Goal: Task Accomplishment & Management: Complete application form

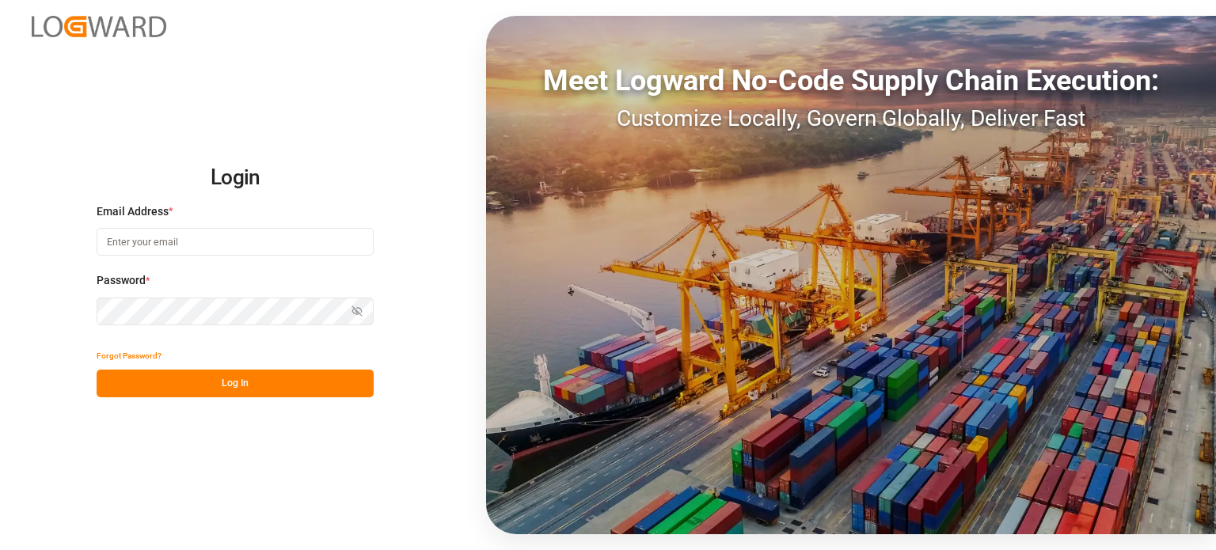
type input "[PERSON_NAME][EMAIL_ADDRESS][PERSON_NAME][DOMAIN_NAME]"
click at [160, 389] on button "Log In" at bounding box center [235, 384] width 277 height 28
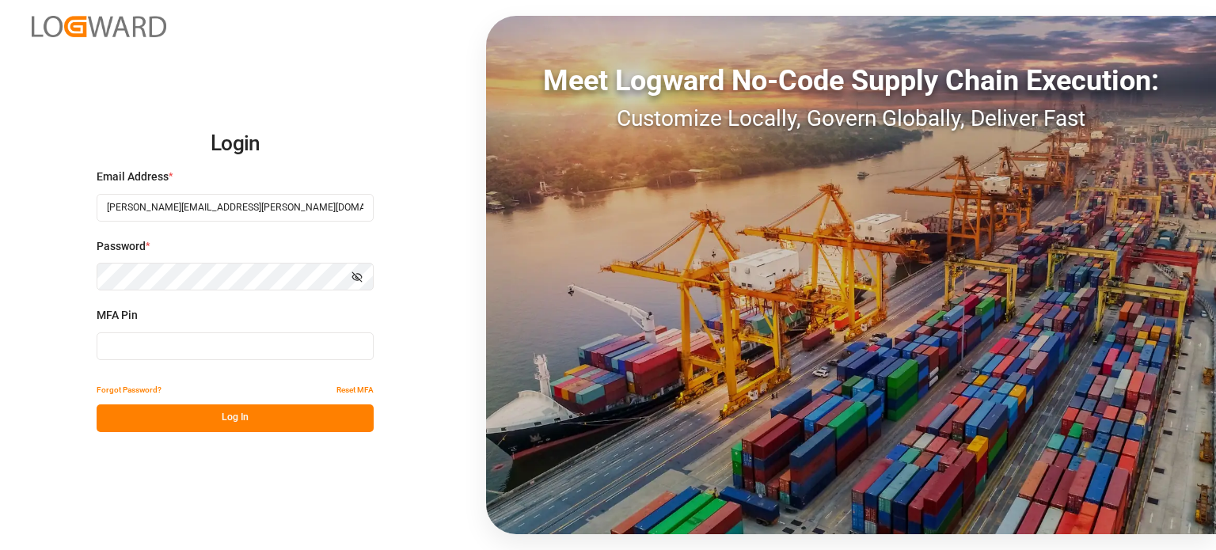
click at [187, 341] on input at bounding box center [235, 346] width 277 height 28
click at [219, 339] on input at bounding box center [235, 346] width 277 height 28
type input "117025"
click at [225, 412] on button "Log In" at bounding box center [235, 418] width 277 height 28
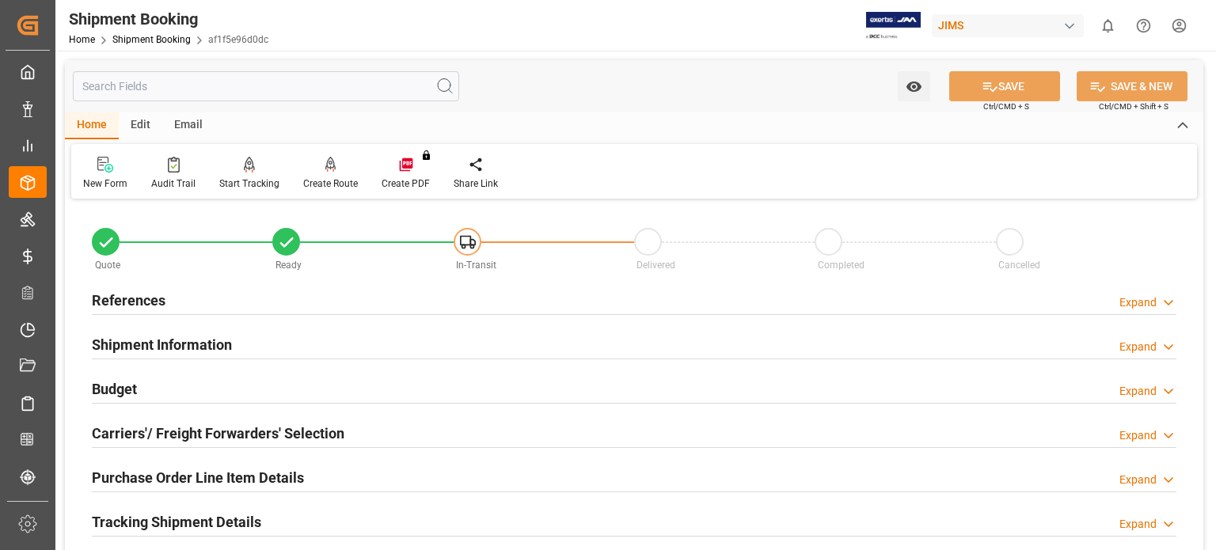
click at [114, 306] on h2 "References" at bounding box center [129, 300] width 74 height 21
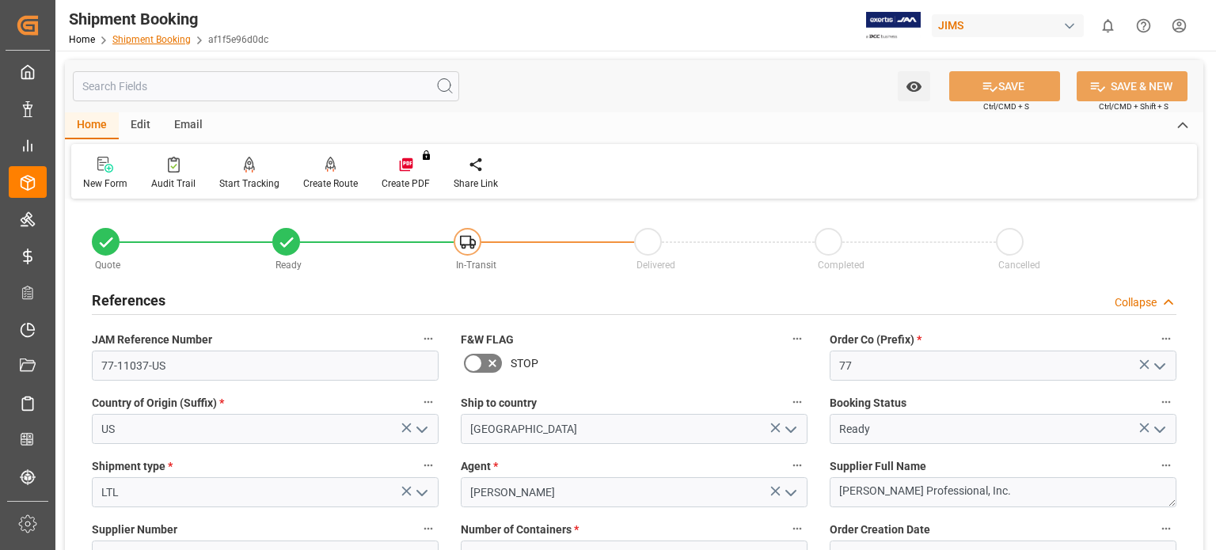
click at [152, 37] on link "Shipment Booking" at bounding box center [151, 39] width 78 height 11
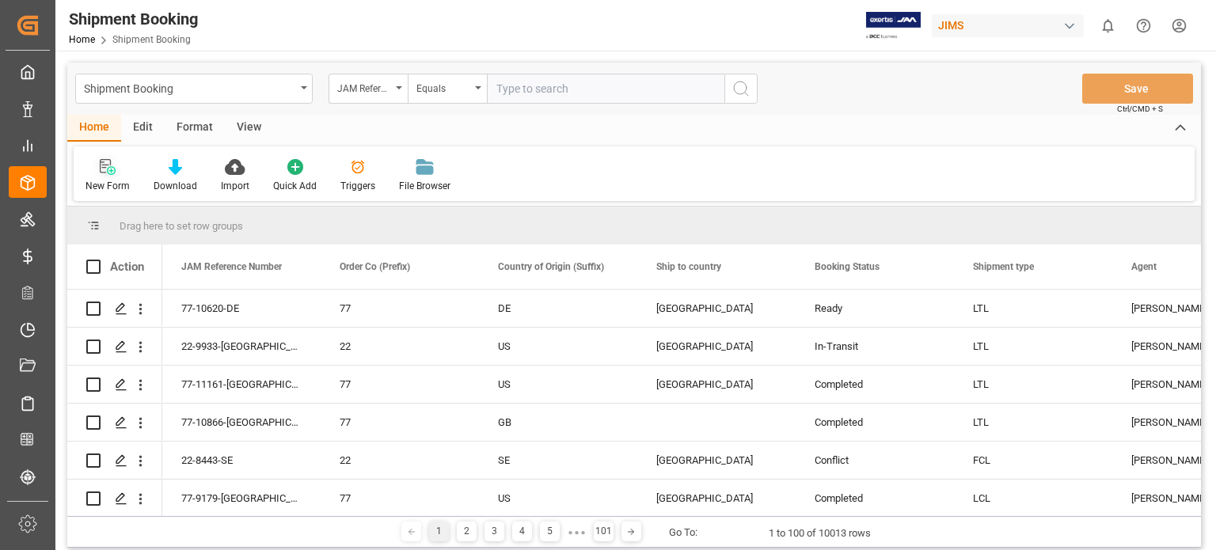
click at [105, 173] on icon at bounding box center [108, 167] width 16 height 16
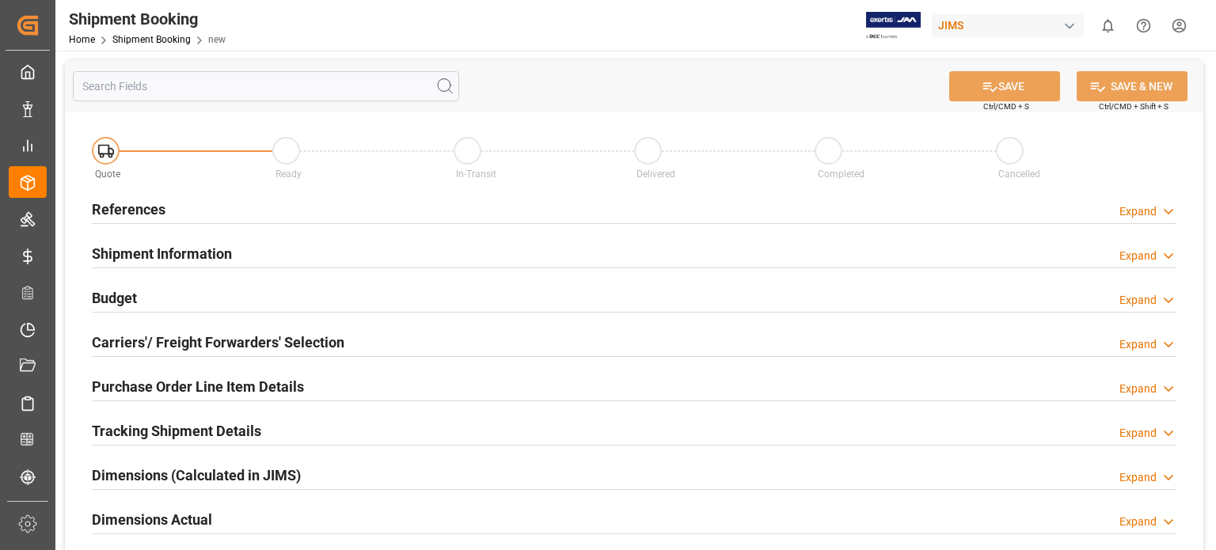
click at [128, 207] on h2 "References" at bounding box center [129, 209] width 74 height 21
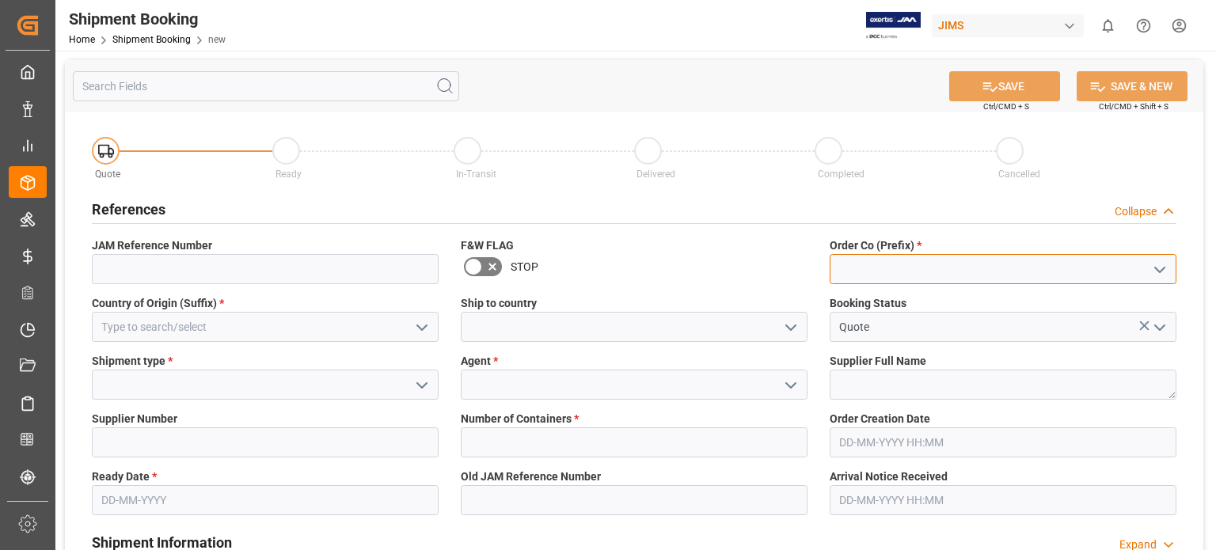
click at [924, 281] on input at bounding box center [1002, 269] width 347 height 30
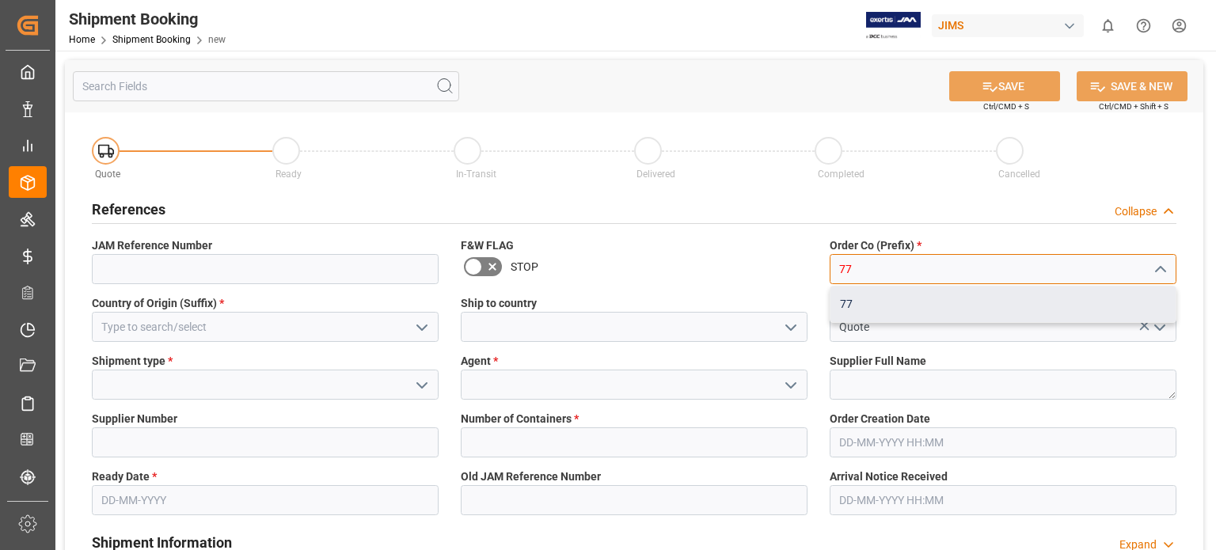
click at [899, 306] on div "77" at bounding box center [1002, 305] width 345 height 36
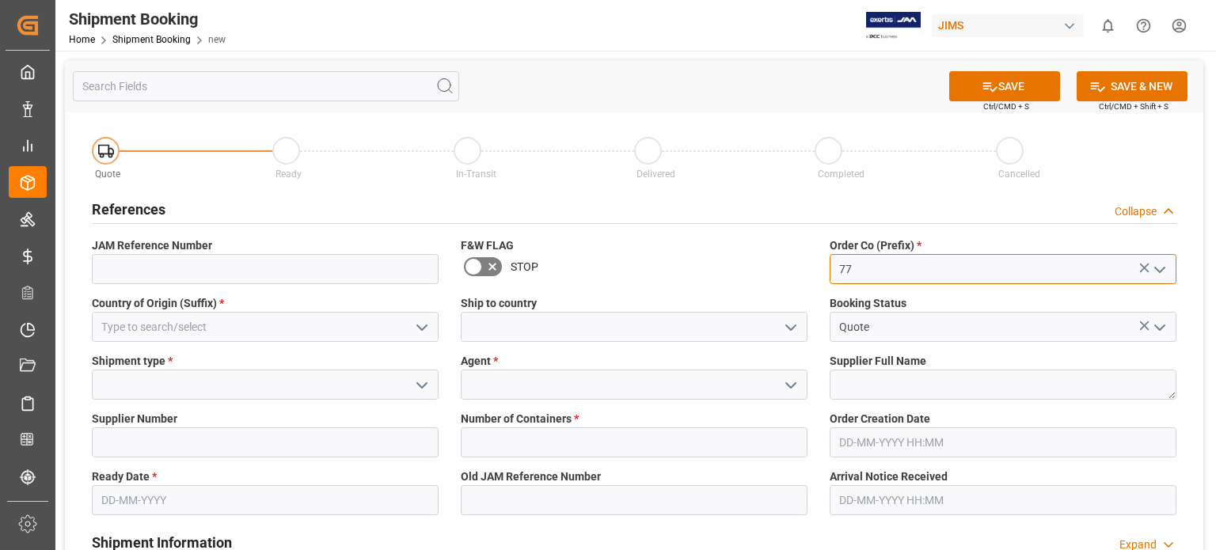
type input "77"
click at [510, 373] on input at bounding box center [634, 385] width 347 height 30
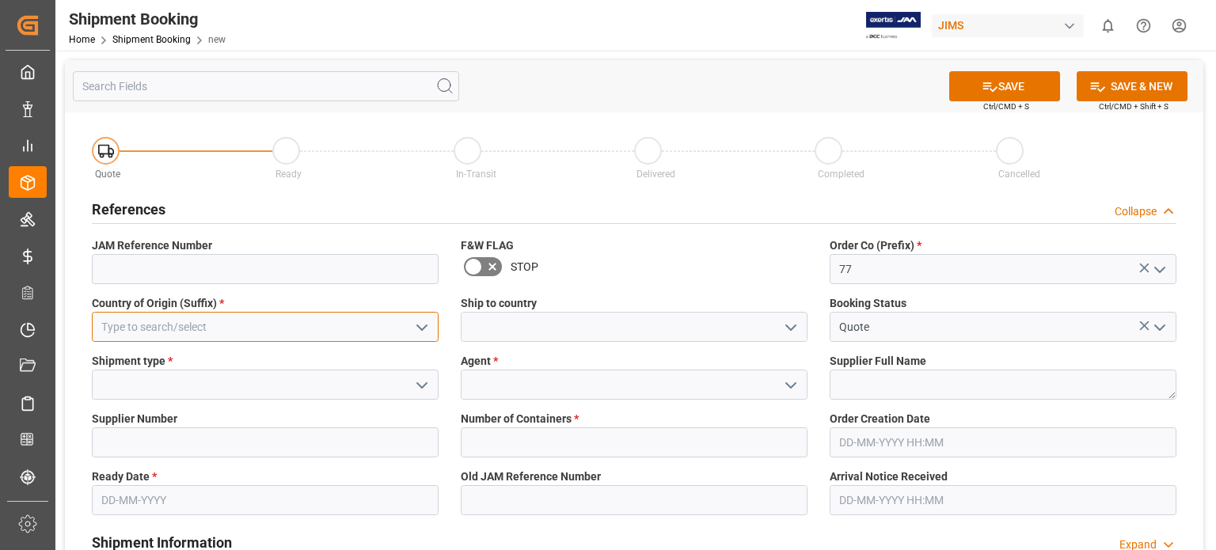
click at [189, 327] on input at bounding box center [265, 327] width 347 height 30
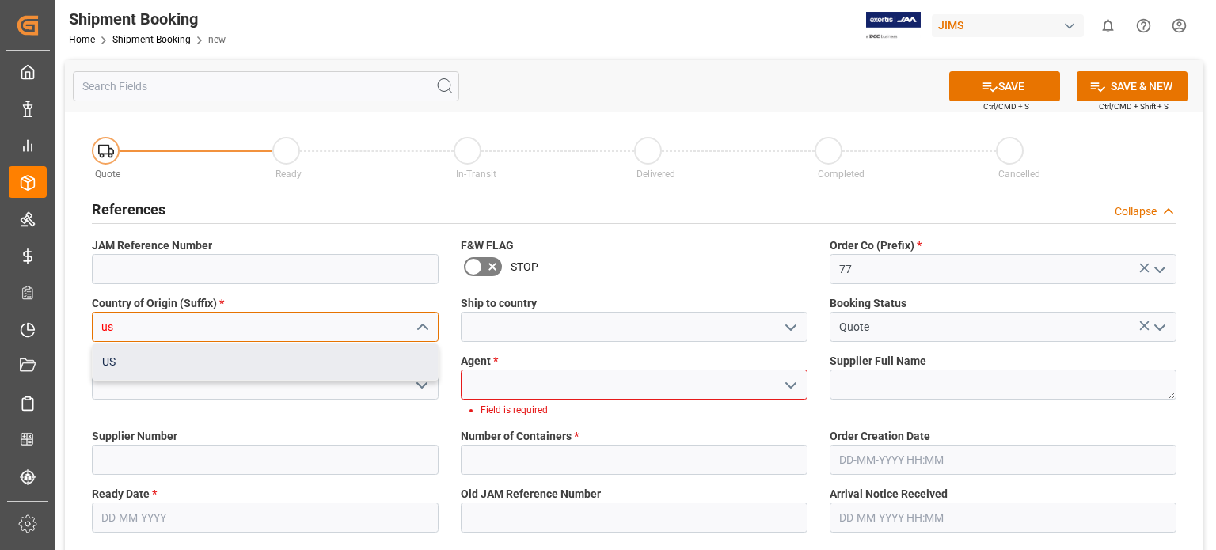
click at [216, 362] on div "US" at bounding box center [265, 362] width 345 height 36
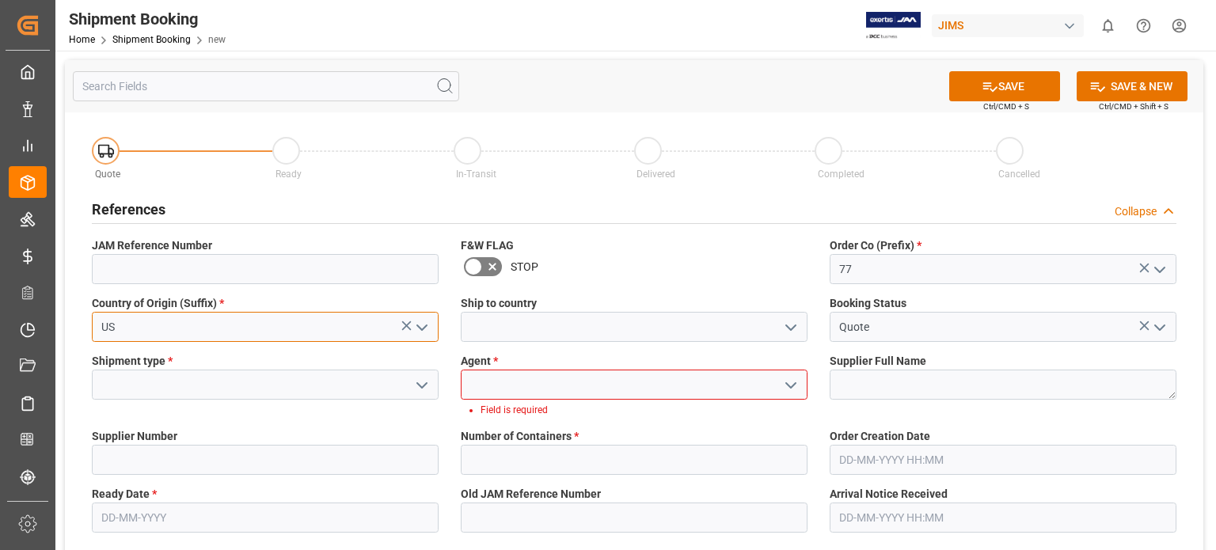
type input "US"
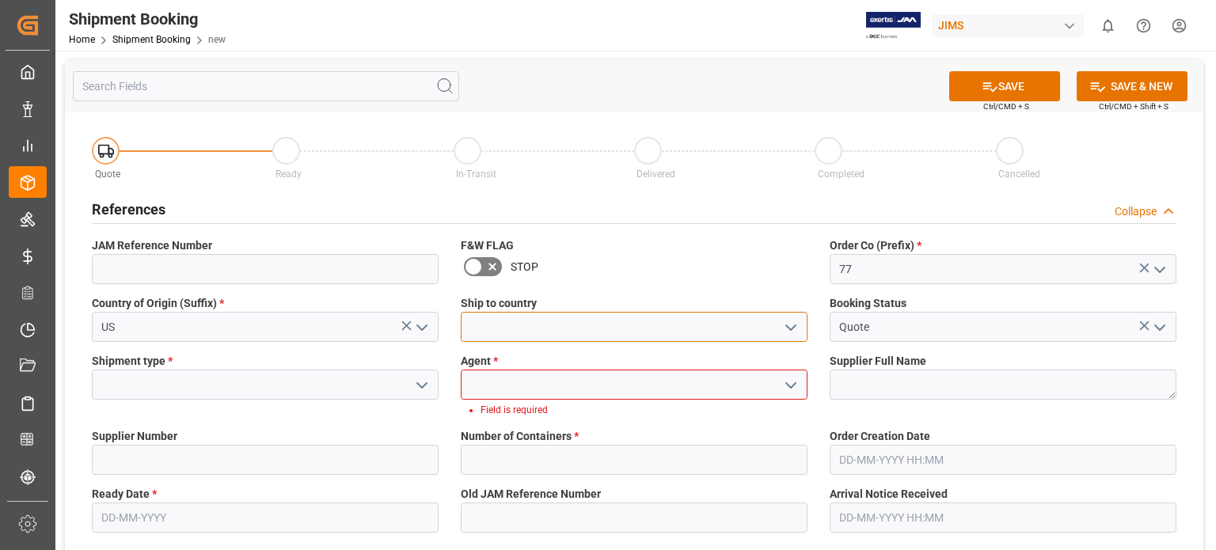
click at [604, 331] on input at bounding box center [634, 327] width 347 height 30
click at [793, 325] on icon "open menu" at bounding box center [790, 327] width 19 height 19
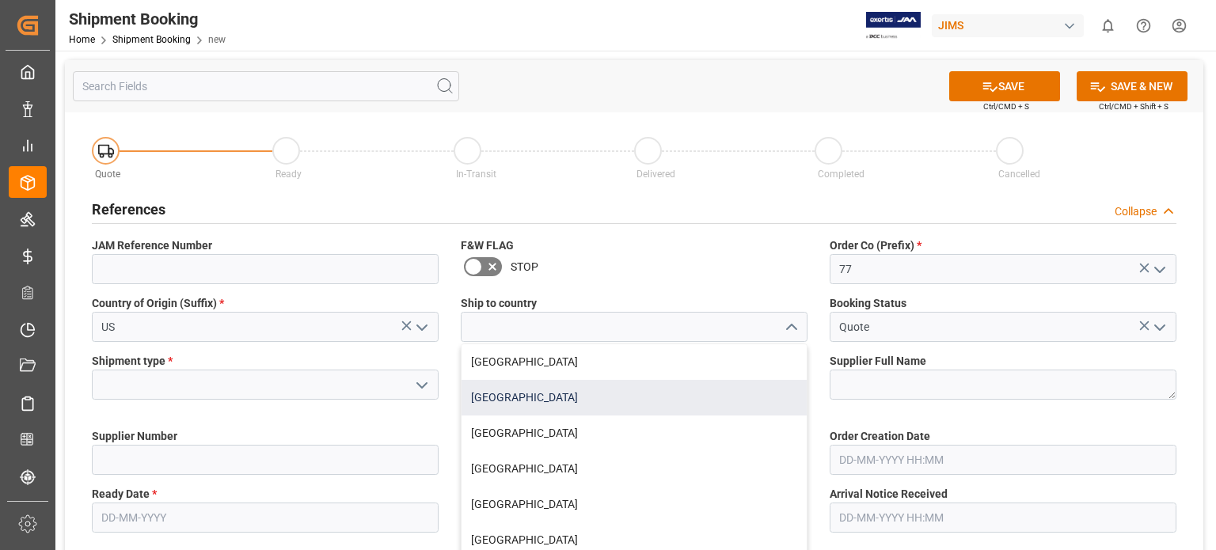
click at [735, 401] on div "[GEOGRAPHIC_DATA]" at bounding box center [633, 398] width 345 height 36
type input "[GEOGRAPHIC_DATA]"
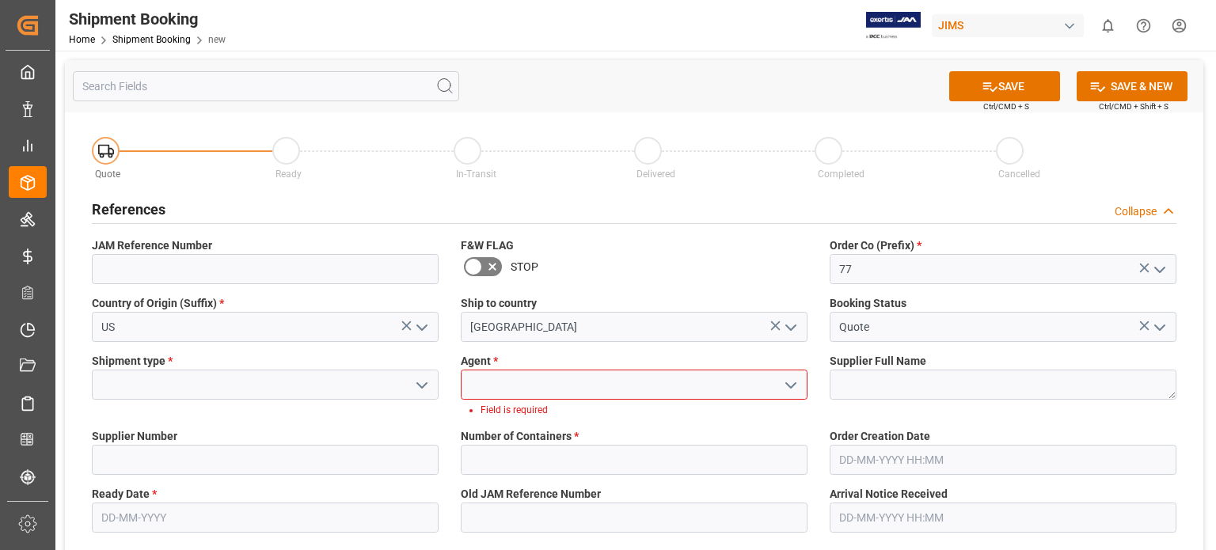
click at [799, 387] on icon "open menu" at bounding box center [790, 385] width 19 height 19
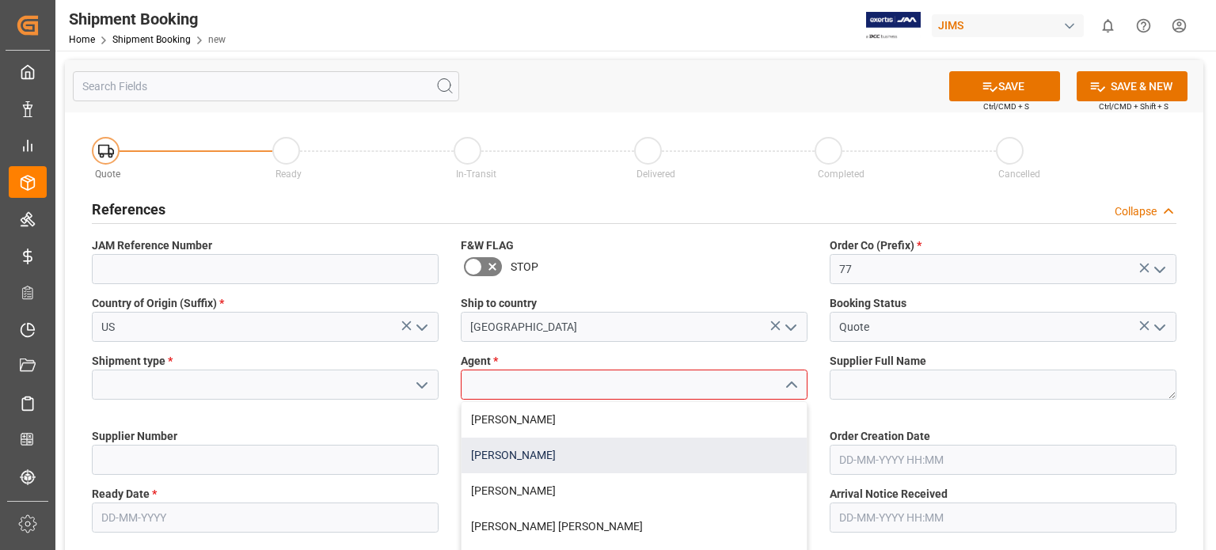
scroll to position [131, 0]
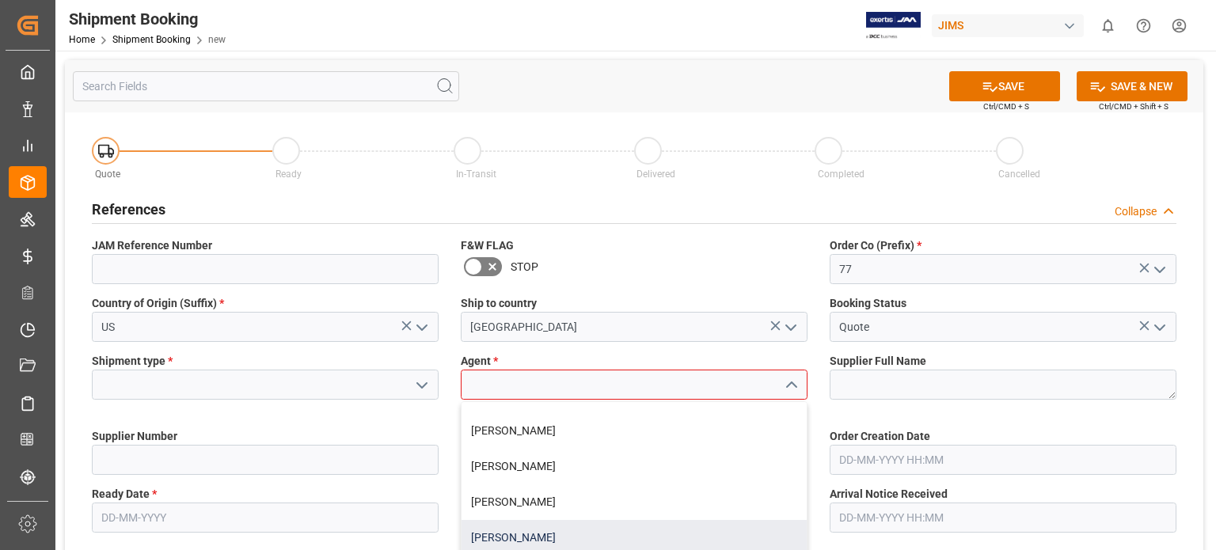
click at [569, 527] on div "[PERSON_NAME]" at bounding box center [633, 538] width 345 height 36
type input "[PERSON_NAME]"
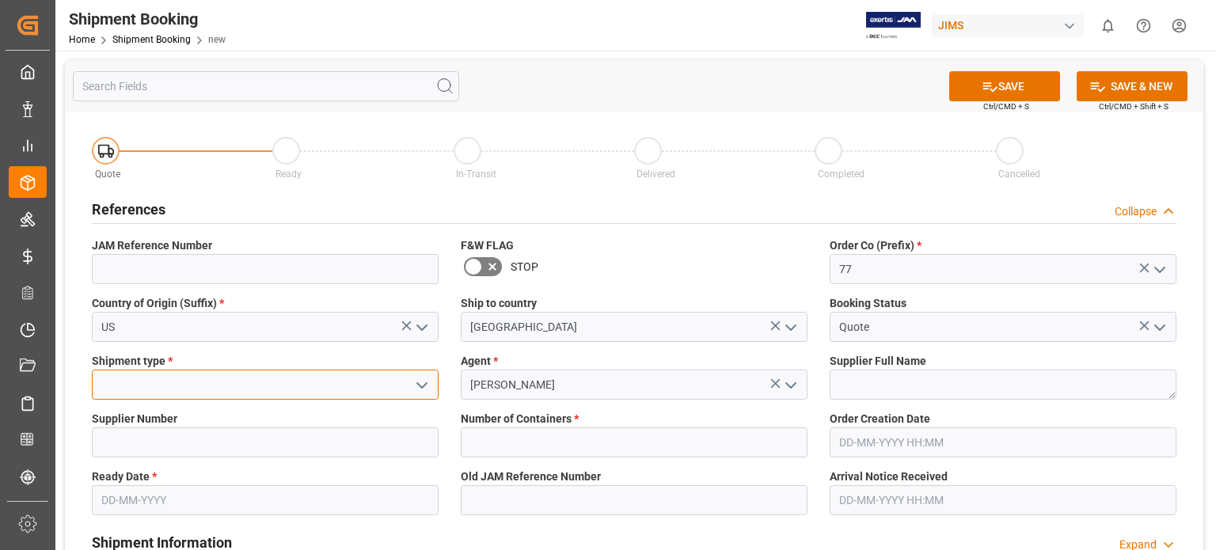
click at [150, 383] on input at bounding box center [265, 385] width 347 height 30
click at [420, 382] on icon "open menu" at bounding box center [421, 385] width 19 height 19
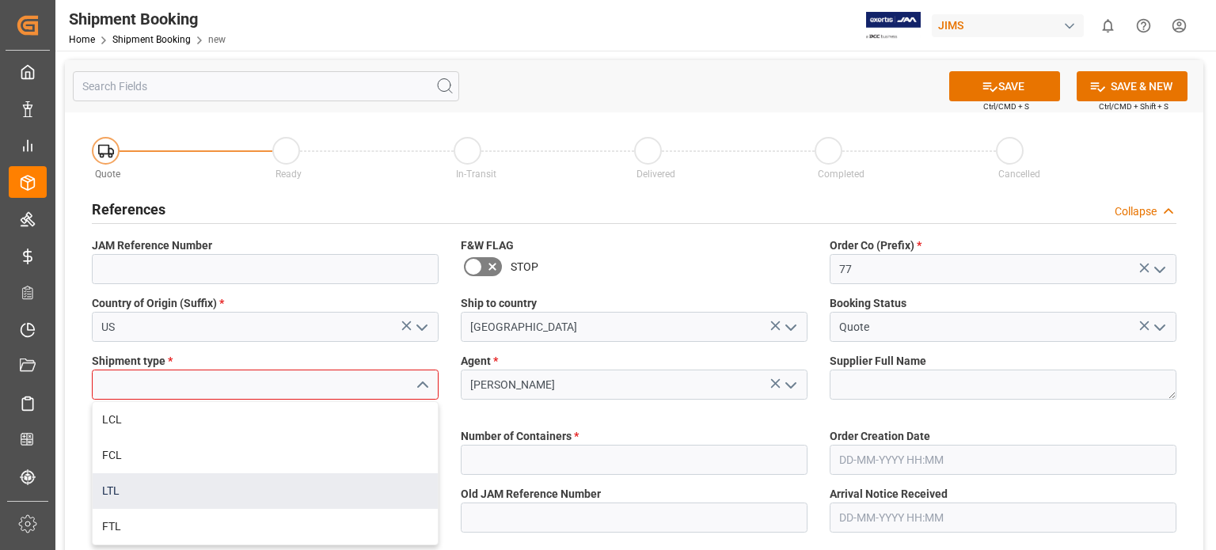
click at [307, 478] on div "LTL" at bounding box center [265, 491] width 345 height 36
type input "LTL"
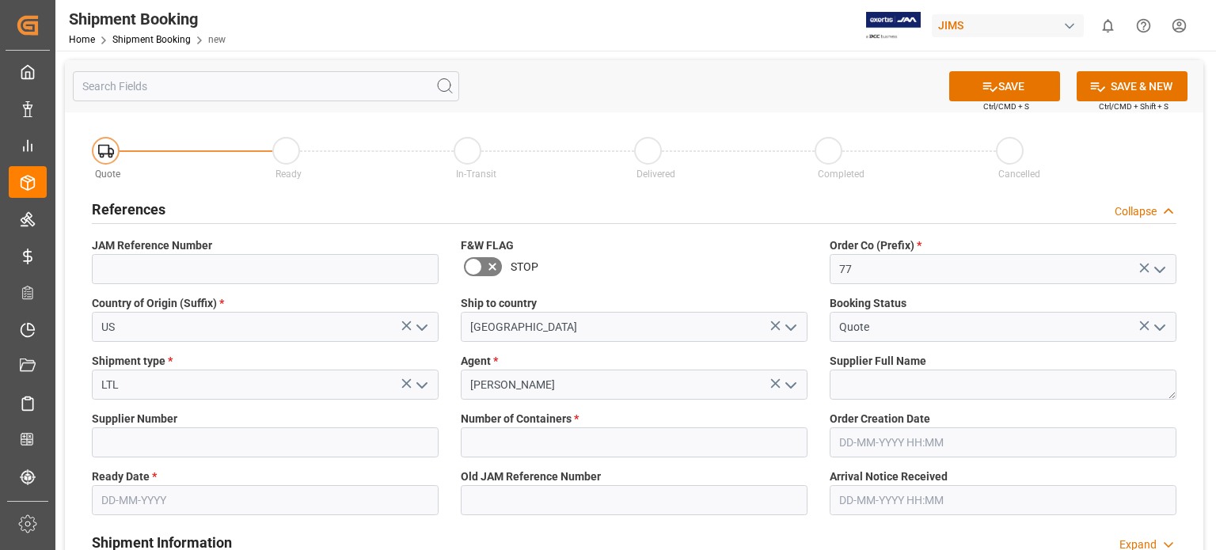
click at [785, 385] on icon "open menu" at bounding box center [790, 385] width 19 height 19
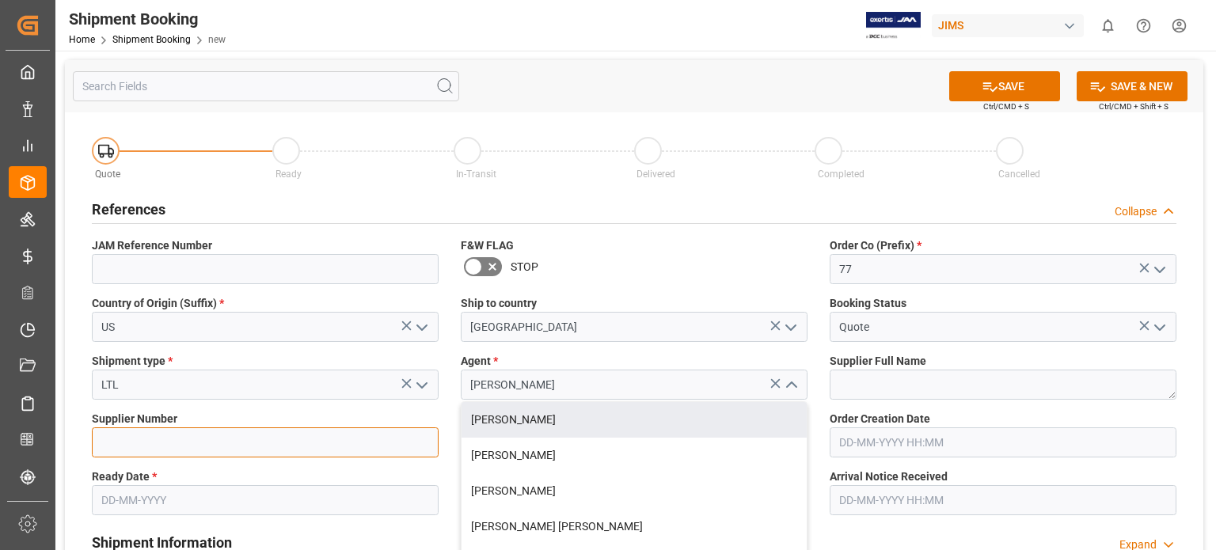
click at [171, 446] on input at bounding box center [265, 442] width 347 height 30
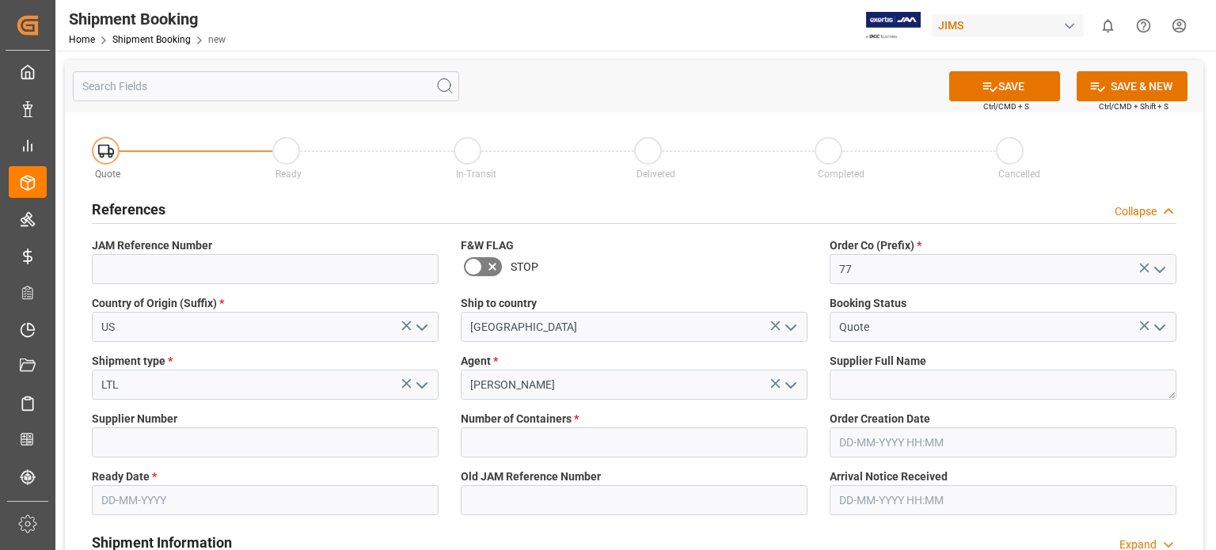
click at [158, 495] on input "text" at bounding box center [265, 500] width 347 height 30
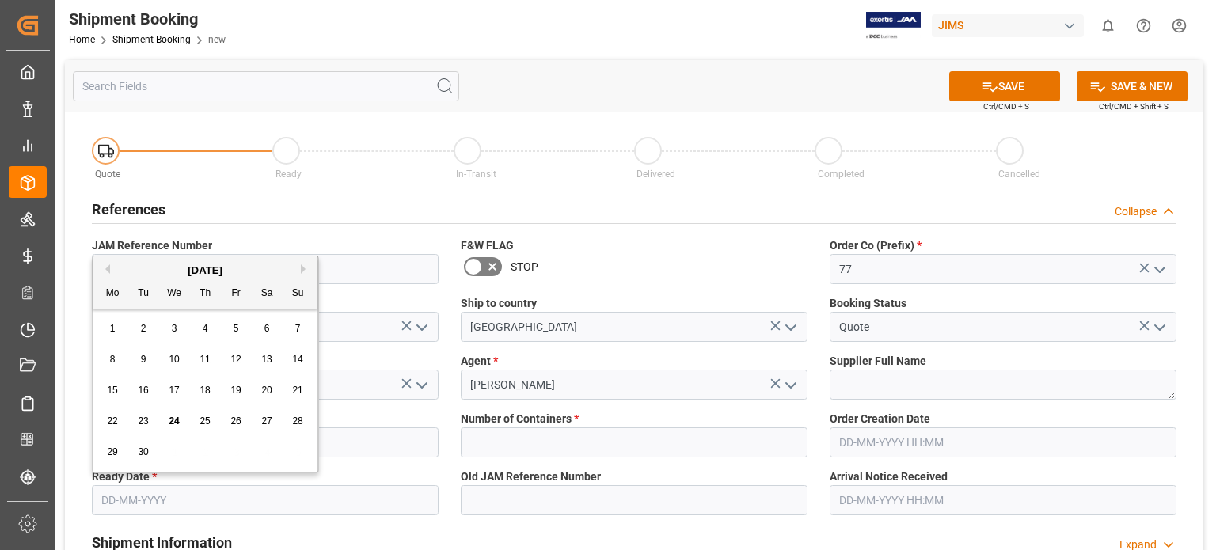
click at [149, 423] on div "23" at bounding box center [144, 421] width 20 height 19
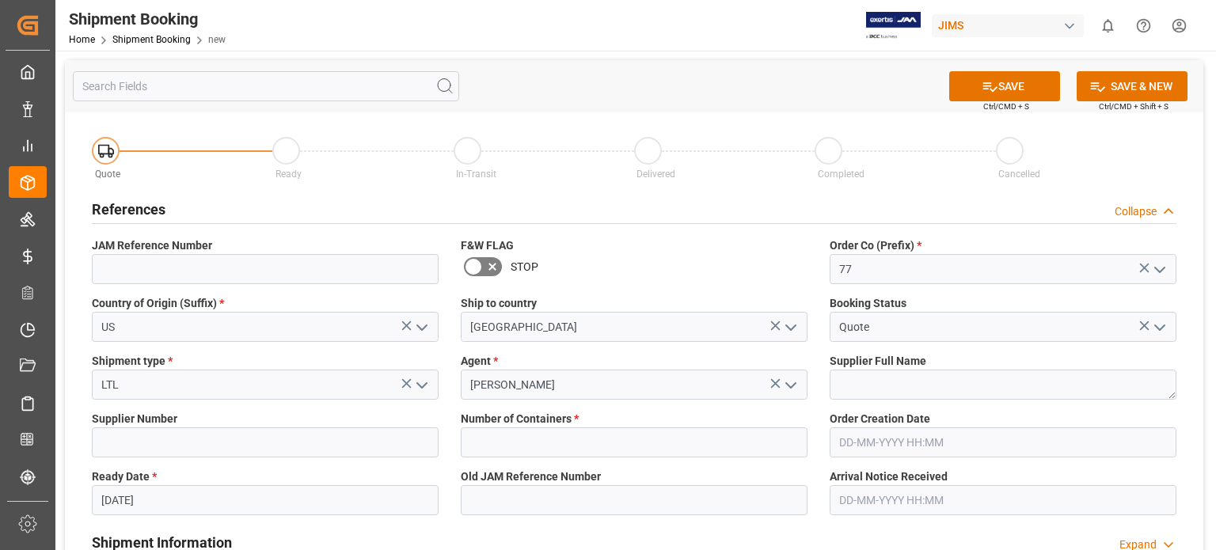
click at [132, 493] on input "23-09-2025" at bounding box center [265, 500] width 347 height 30
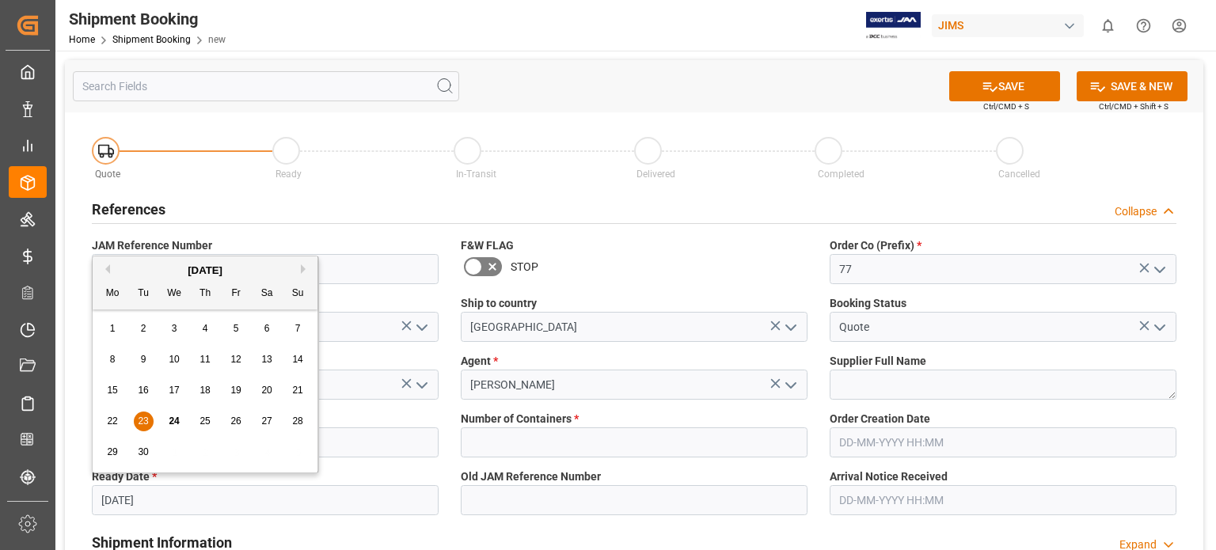
click at [173, 419] on span "24" at bounding box center [174, 421] width 10 height 11
type input "[DATE]"
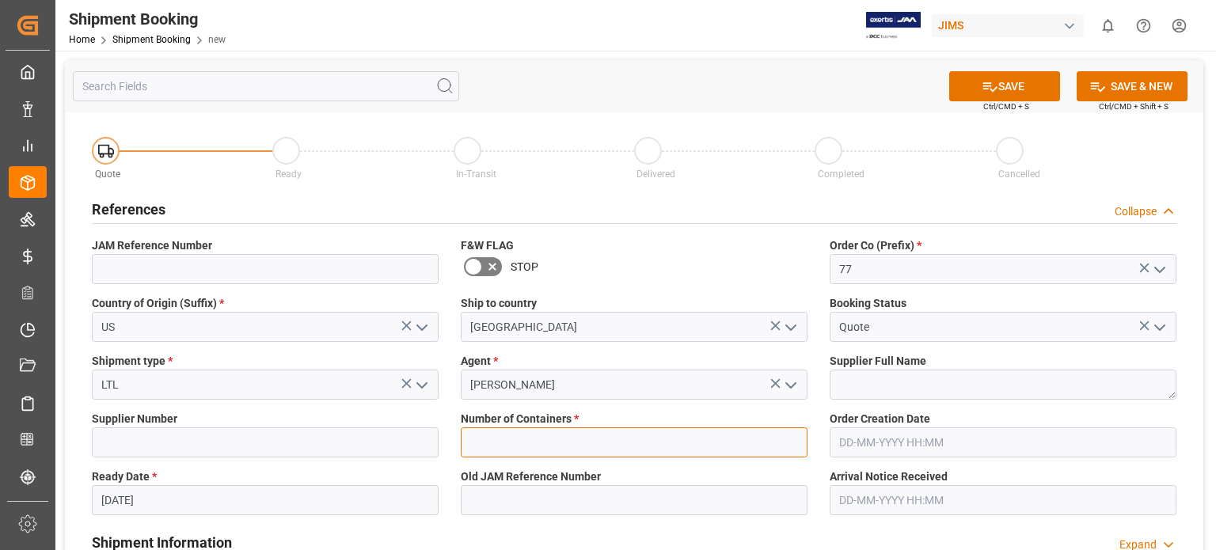
click at [502, 449] on input "text" at bounding box center [634, 442] width 347 height 30
type input "0"
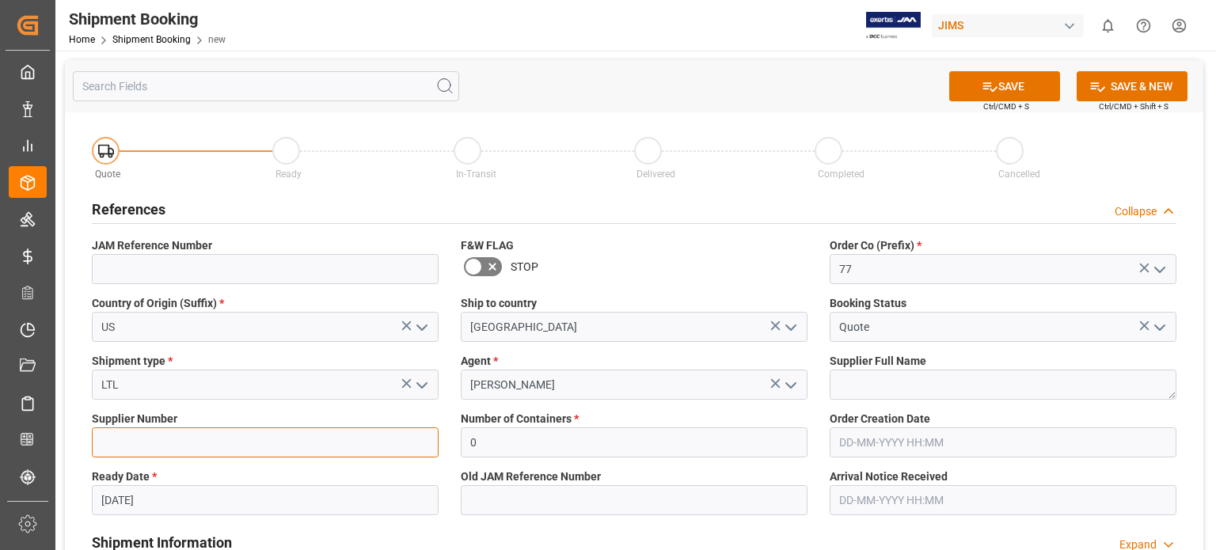
click at [187, 442] on input at bounding box center [265, 442] width 347 height 30
paste input "582064"
type input "582064"
click at [1016, 91] on button "SAVE" at bounding box center [1004, 86] width 111 height 30
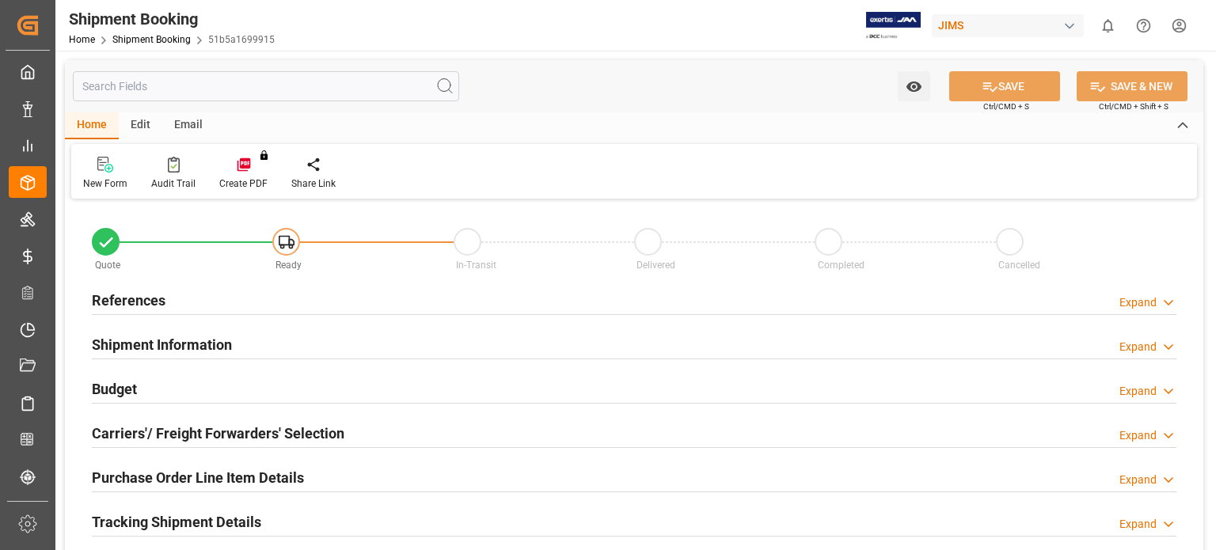
type input "0"
type input "[DATE]"
click at [112, 298] on h2 "References" at bounding box center [129, 300] width 74 height 21
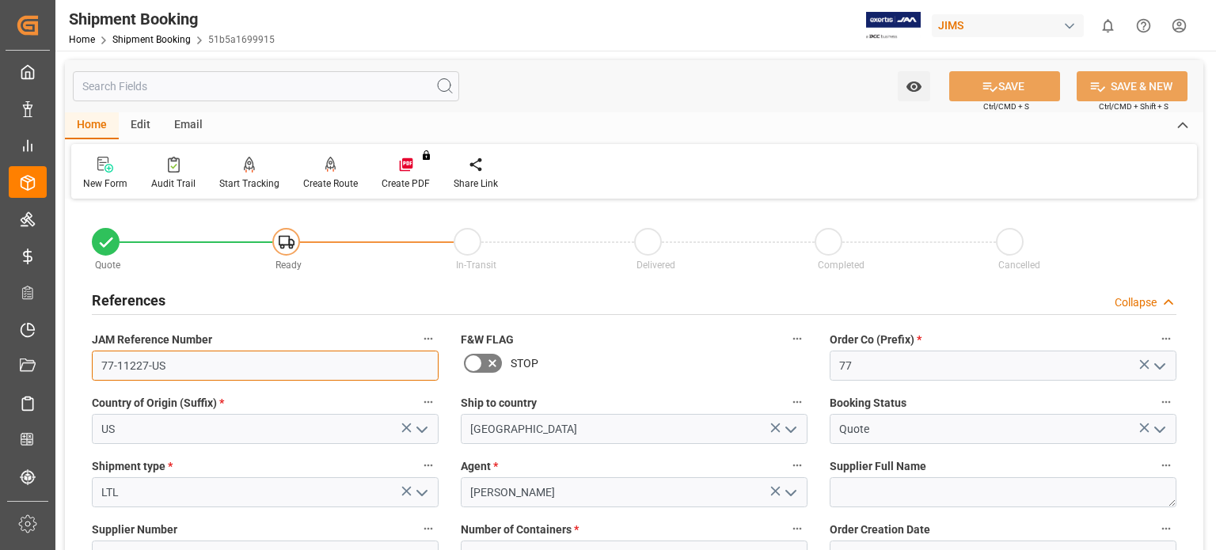
drag, startPoint x: 169, startPoint y: 363, endPoint x: 97, endPoint y: 365, distance: 72.0
click at [97, 365] on input "77-11227-US" at bounding box center [265, 366] width 347 height 30
